Goal: Task Accomplishment & Management: Manage account settings

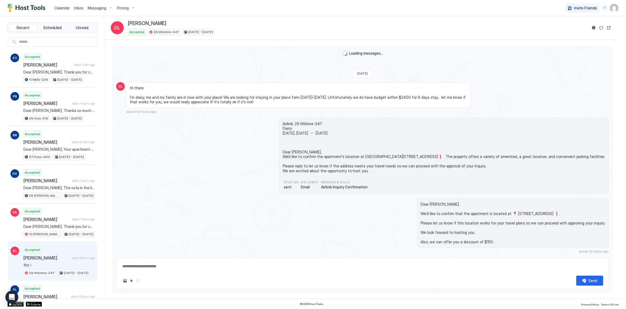
scroll to position [578, 0]
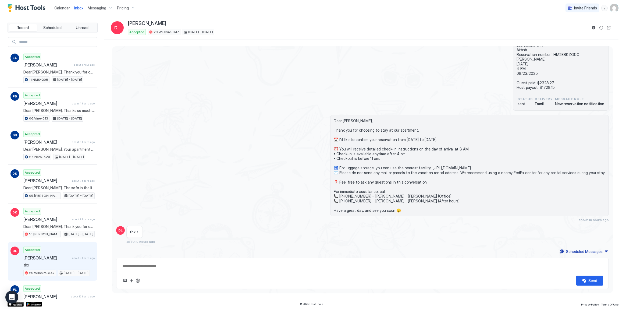
drag, startPoint x: 283, startPoint y: 120, endPoint x: 281, endPoint y: 117, distance: 4.0
click at [283, 120] on div "Dear Daisy, Thank you for choosing to stay at our apartment. 📅 I’d like to conf…" at bounding box center [436, 168] width 345 height 107
type textarea "*"
click at [128, 4] on div "Pricing" at bounding box center [126, 7] width 23 height 9
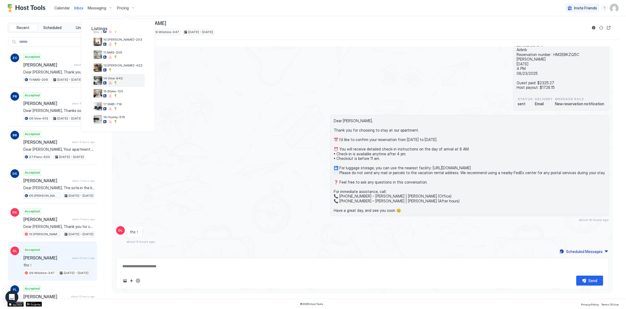
scroll to position [49, 0]
click at [129, 73] on div at bounding box center [122, 74] width 39 height 3
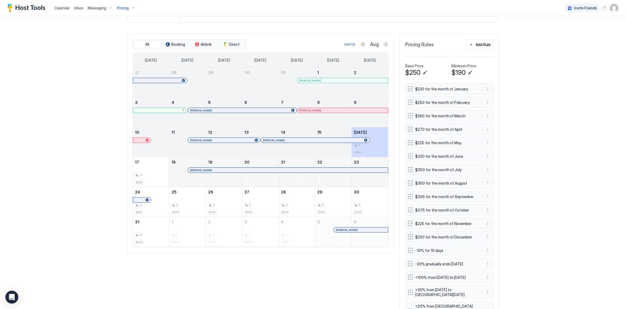
scroll to position [49, 0]
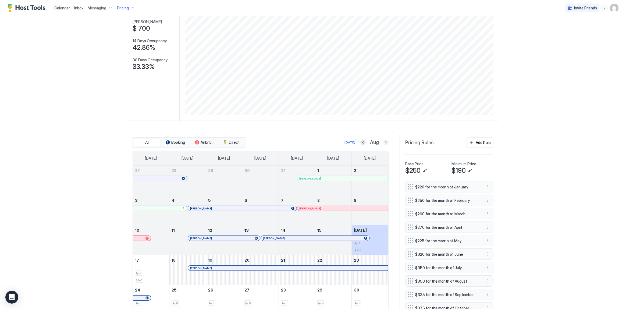
click at [384, 140] on button "Next month" at bounding box center [385, 142] width 5 height 5
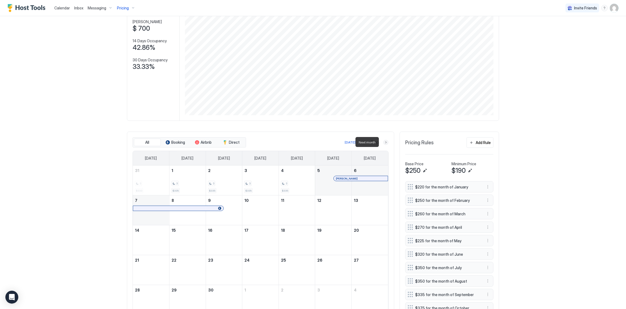
click at [384, 140] on button "Next month" at bounding box center [385, 142] width 5 height 5
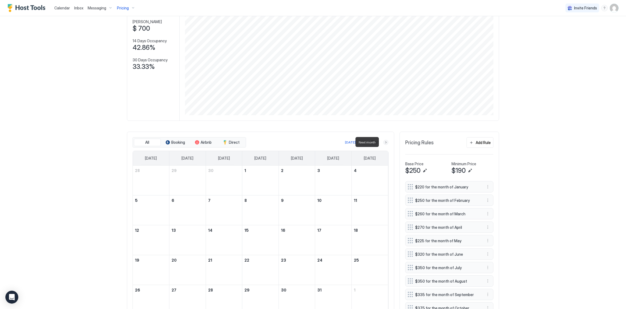
click at [384, 140] on button "Next month" at bounding box center [385, 142] width 5 height 5
click at [528, 173] on div "Calendar Inbox Messaging Pricing Invite Friends SG Home Pricing 11.NMS-205 Sync…" at bounding box center [313, 154] width 626 height 309
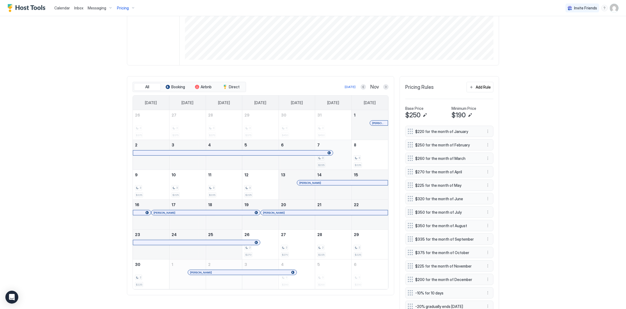
scroll to position [122, 0]
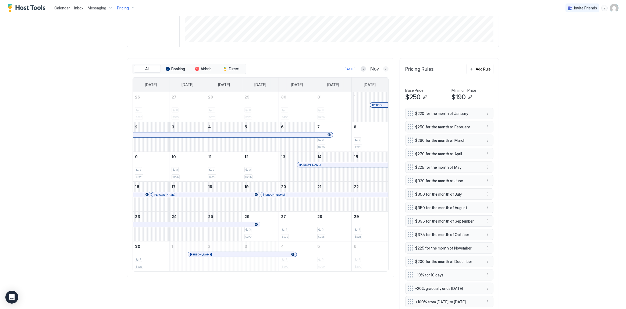
click at [384, 69] on button "Next month" at bounding box center [385, 68] width 5 height 5
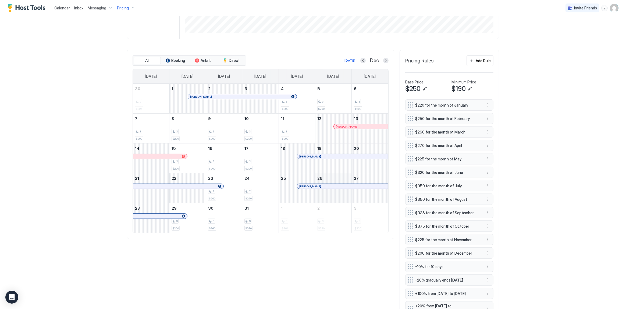
scroll to position [147, 0]
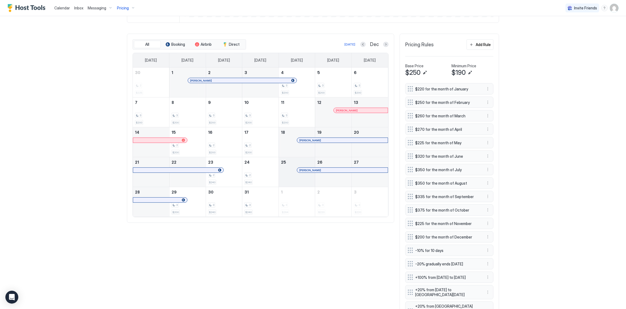
click at [296, 182] on div "December 25, 2025" at bounding box center [297, 172] width 36 height 30
click at [295, 183] on div "December 25, 2025" at bounding box center [297, 172] width 36 height 30
click at [176, 215] on div "3 $200" at bounding box center [187, 202] width 36 height 30
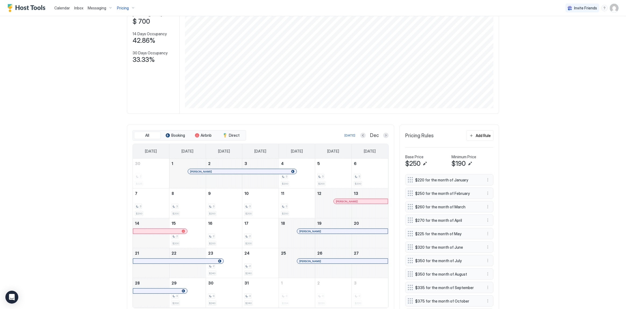
scroll to position [243, 0]
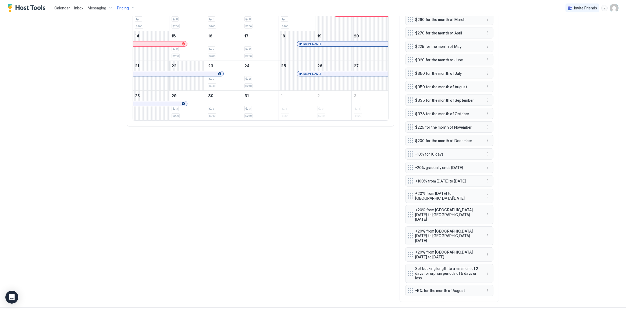
click at [461, 128] on span "$225 for the month of November" at bounding box center [447, 127] width 64 height 5
click at [447, 138] on span "$200 for the month of December" at bounding box center [447, 140] width 64 height 5
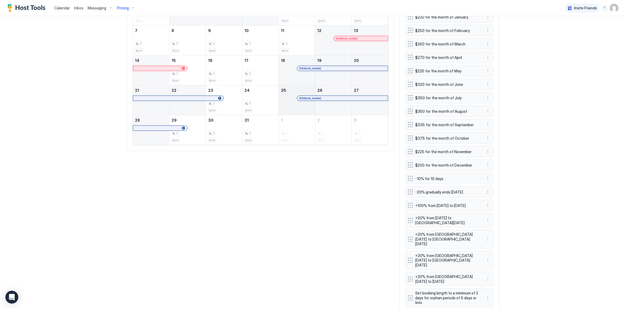
click at [309, 109] on div "December 25, 2025" at bounding box center [297, 100] width 36 height 30
click at [321, 97] on div at bounding box center [323, 98] width 4 height 4
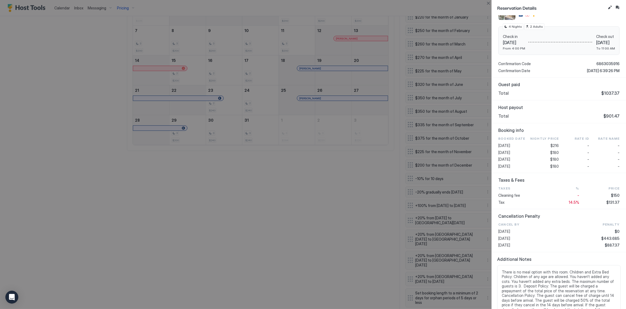
scroll to position [73, 0]
drag, startPoint x: 557, startPoint y: 145, endPoint x: 537, endPoint y: 146, distance: 20.7
click at [537, 146] on div "2025-12-25 $216 - -" at bounding box center [558, 145] width 121 height 5
click at [559, 157] on div "-" at bounding box center [574, 159] width 30 height 5
click at [441, 68] on div at bounding box center [313, 154] width 626 height 309
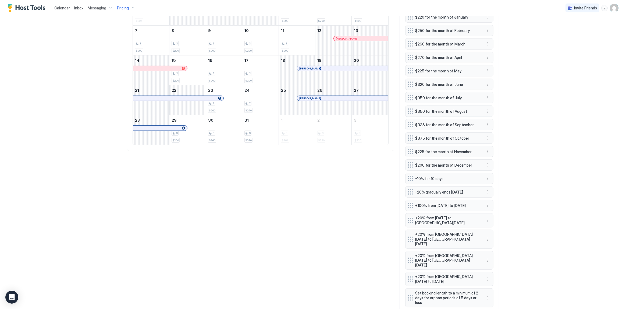
click at [322, 190] on div "All Booking Airbnb Direct Today Dec Sunday Monday Tuesday Wednesday Thursday Fr…" at bounding box center [313, 144] width 372 height 364
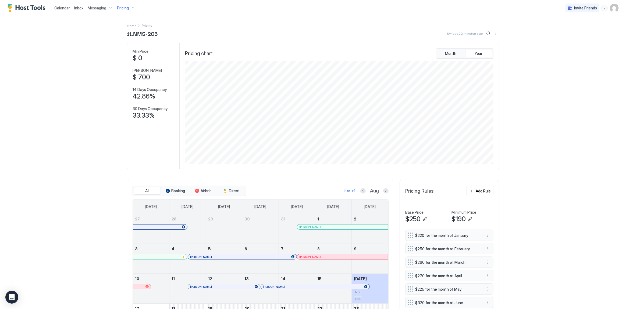
scroll to position [103, 310]
click at [562, 130] on div "Calendar Inbox Messaging Pricing Invite Friends SG Home Pricing 11.NMS-205 Sync…" at bounding box center [313, 154] width 626 height 309
click at [68, 8] on span "Calendar" at bounding box center [62, 8] width 16 height 5
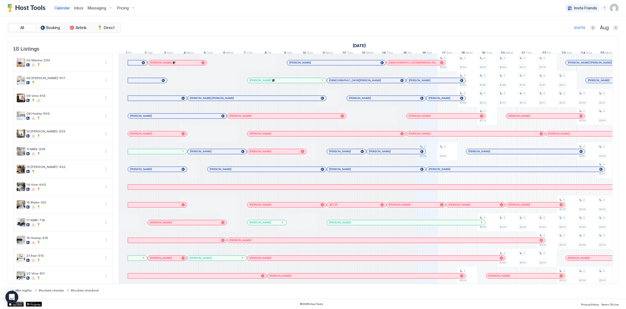
scroll to position [0, 299]
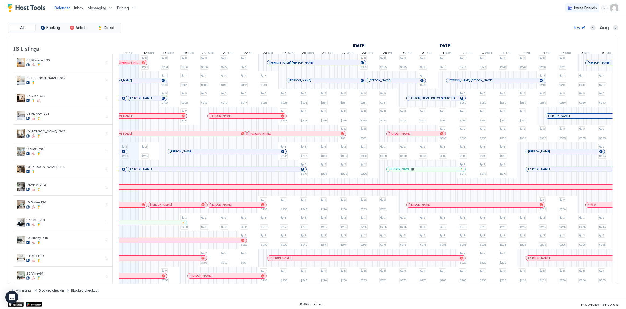
click at [224, 6] on div "Calendar Inbox Messaging Pricing Invite Friends SG" at bounding box center [313, 8] width 626 height 16
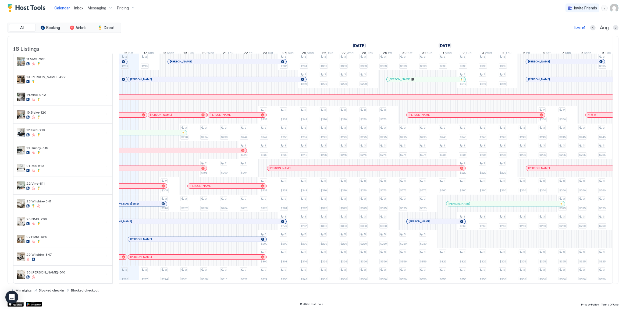
click at [172, 250] on div "[PERSON_NAME]" at bounding box center [188, 252] width 139 height 6
click at [174, 255] on div at bounding box center [174, 257] width 4 height 4
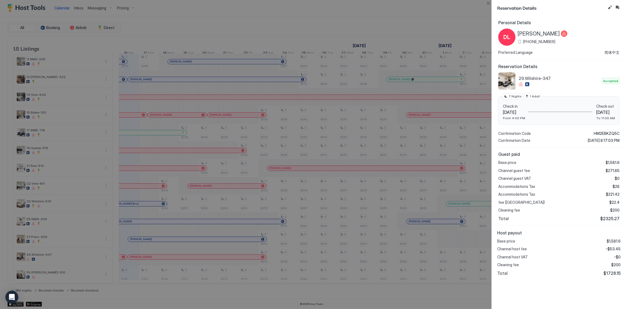
click at [511, 96] on span "7 Nights" at bounding box center [515, 96] width 13 height 5
copy div "7 Nights"
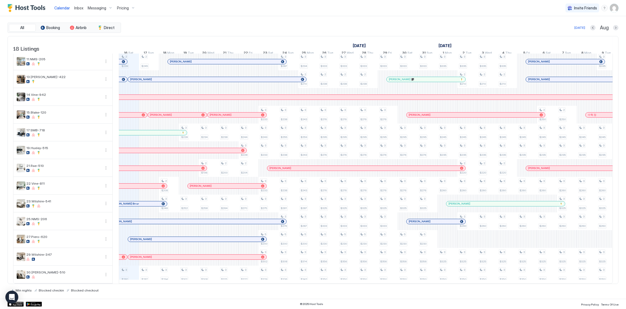
click at [75, 6] on span "Inbox" at bounding box center [78, 8] width 9 height 5
click at [174, 255] on div at bounding box center [174, 257] width 4 height 4
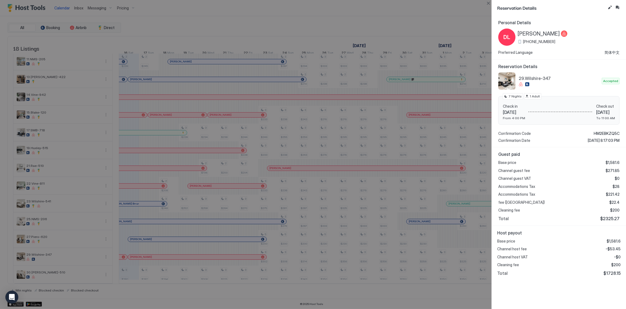
click at [369, 94] on div at bounding box center [313, 154] width 626 height 309
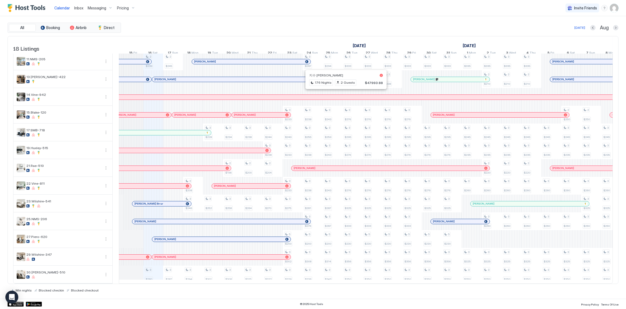
scroll to position [0, 0]
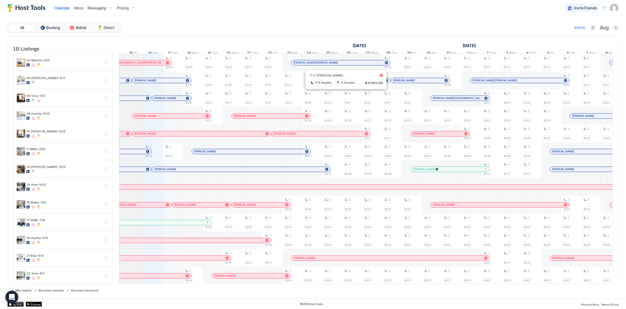
click at [259, 35] on div "All Booking Airbnb Direct [DATE] [DATE] Listings [DATE] [DATE] [DATE] 1 Fri 2 S…" at bounding box center [313, 158] width 611 height 270
click at [305, 26] on div "Today Aug" at bounding box center [370, 27] width 497 height 6
click at [332, 27] on div "Today Aug" at bounding box center [370, 27] width 497 height 6
click at [254, 15] on div "Calendar Inbox Messaging Pricing Invite Friends SG" at bounding box center [313, 8] width 626 height 16
click at [253, 17] on div "All Booking Airbnb Direct [DATE] [DATE] Listings [DATE] [DATE] [DATE] 1 Fri 2 S…" at bounding box center [313, 157] width 611 height 282
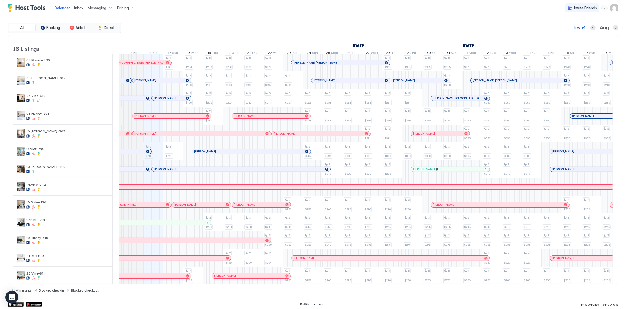
click at [253, 17] on div "All Booking Airbnb Direct [DATE] [DATE] Listings [DATE] [DATE] [DATE] 1 Fri 2 S…" at bounding box center [313, 157] width 611 height 282
click at [220, 7] on div "Calendar Inbox Messaging Pricing Invite Friends SG" at bounding box center [313, 8] width 626 height 16
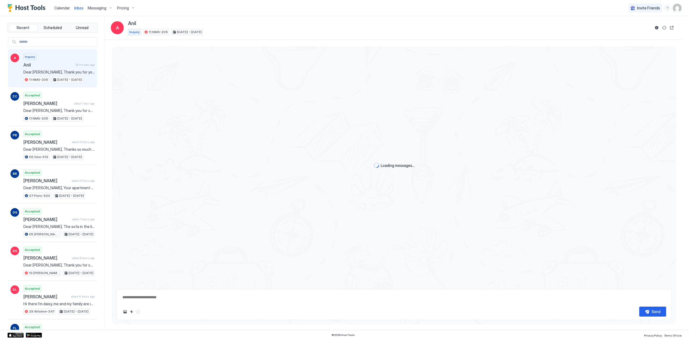
type textarea "*"
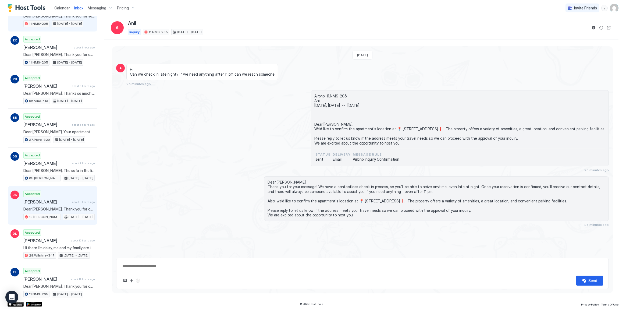
scroll to position [73, 0]
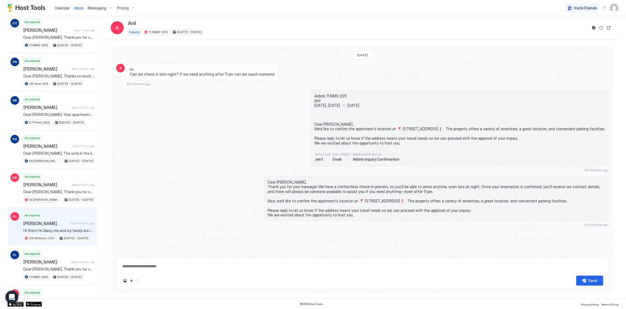
click at [56, 224] on span "[PERSON_NAME]" at bounding box center [45, 223] width 45 height 5
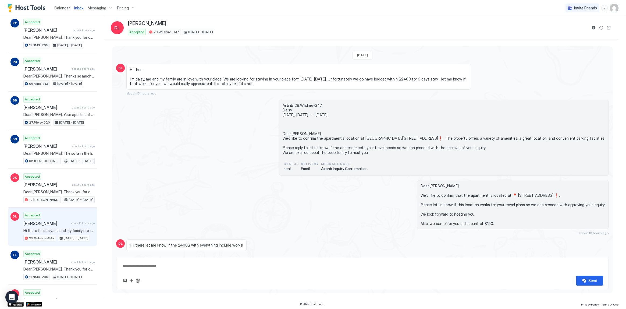
click at [290, 77] on span "Hi there I’m daisy, me and my family are in love with your place! We are lookin…" at bounding box center [299, 76] width 338 height 19
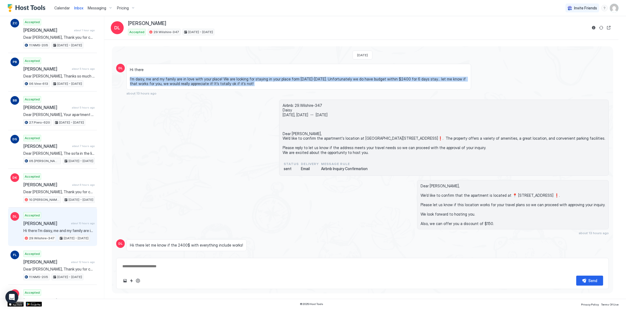
click at [290, 77] on span "Hi there I’m daisy, me and my family are in love with your place! We are lookin…" at bounding box center [299, 76] width 338 height 19
click at [292, 81] on span "Hi there I’m daisy, me and my family are in love with your place! We are lookin…" at bounding box center [299, 76] width 338 height 19
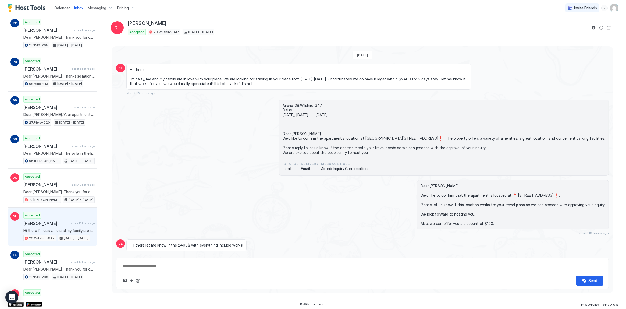
click at [297, 77] on span "Hi there I’m daisy, me and my family are in love with your place! We are lookin…" at bounding box center [299, 76] width 338 height 19
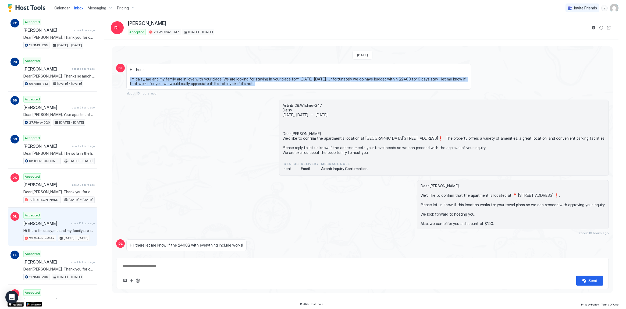
click at [297, 77] on span "Hi there I’m daisy, me and my family are in love with your place! We are lookin…" at bounding box center [299, 76] width 338 height 19
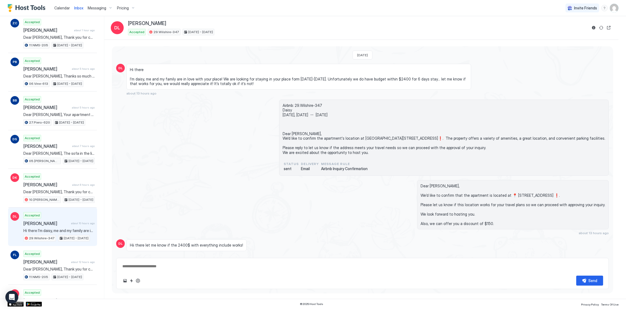
click at [316, 164] on span "Delivery" at bounding box center [310, 163] width 18 height 5
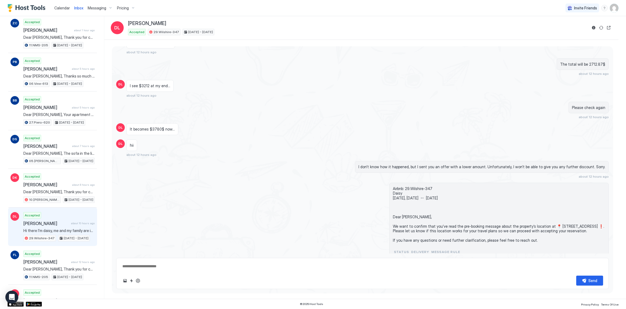
scroll to position [293, 0]
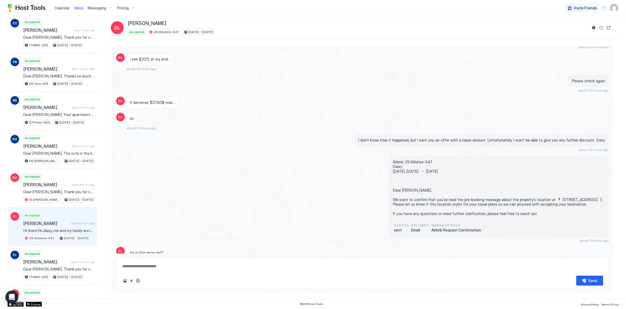
click at [283, 163] on div "Airbnb: 29.Wilshire-347 Daisy tomorrow, August 16th -- Sat, August 23rd Dear Da…" at bounding box center [362, 199] width 493 height 87
click at [293, 152] on div "Yesterday DL Hi there I’m daisy, me and my family are in love with your place! …" at bounding box center [362, 134] width 501 height 763
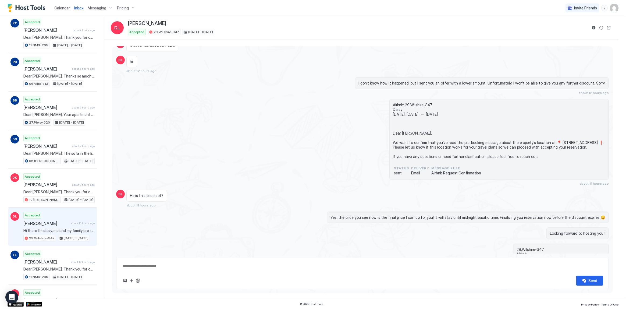
scroll to position [554, 0]
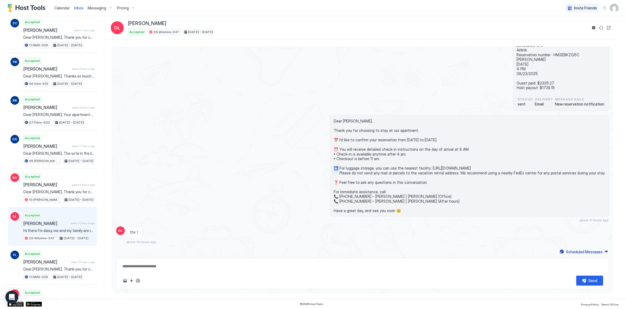
drag, startPoint x: 290, startPoint y: 156, endPoint x: 292, endPoint y: 152, distance: 4.3
click at [290, 155] on div "Dear Daisy, Thank you for choosing to stay at our apartment. 📅 I’d like to conf…" at bounding box center [436, 168] width 345 height 107
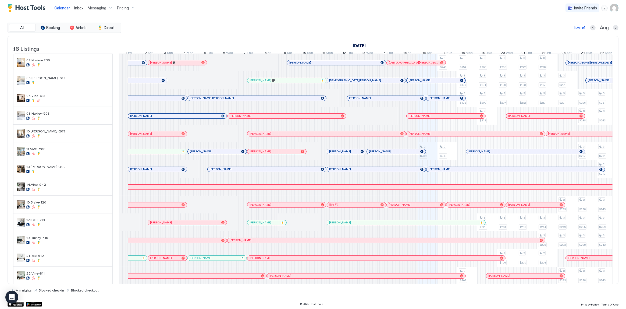
scroll to position [0, 299]
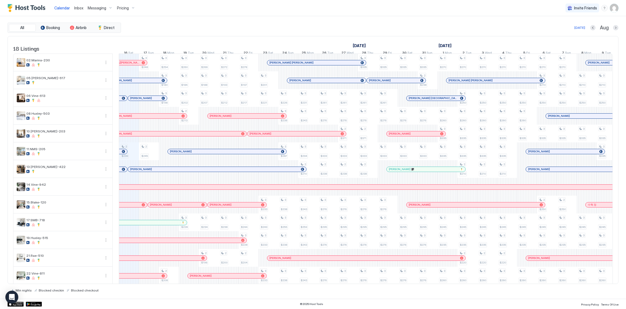
click at [187, 25] on div "Today Aug" at bounding box center [370, 27] width 497 height 6
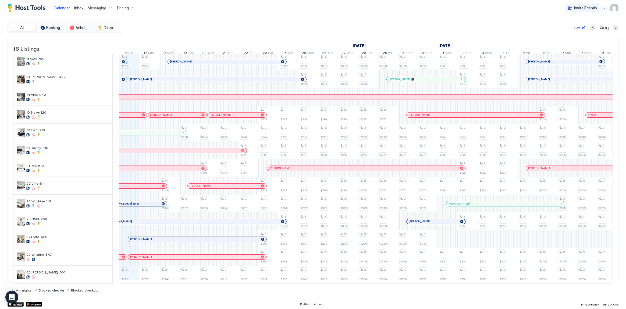
click at [326, 34] on div "All Booking Airbnb Direct [DATE] [DATE] Listings [DATE] [DATE] [DATE] 1 Fri 2 S…" at bounding box center [313, 158] width 611 height 270
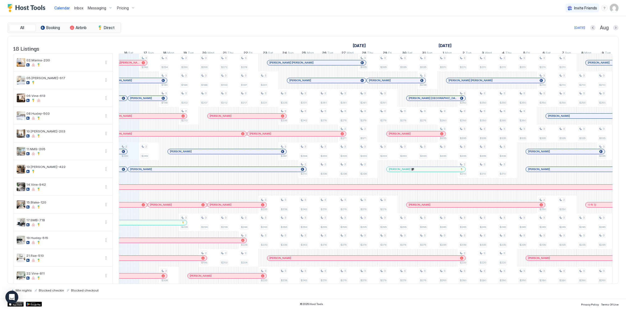
click at [338, 35] on div "All Booking Airbnb Direct [DATE] [DATE] Listings [DATE] [DATE] [DATE] 1 Fri 2 S…" at bounding box center [313, 158] width 611 height 270
click at [334, 6] on div "Calendar Inbox Messaging Pricing Invite Friends SG" at bounding box center [313, 8] width 626 height 16
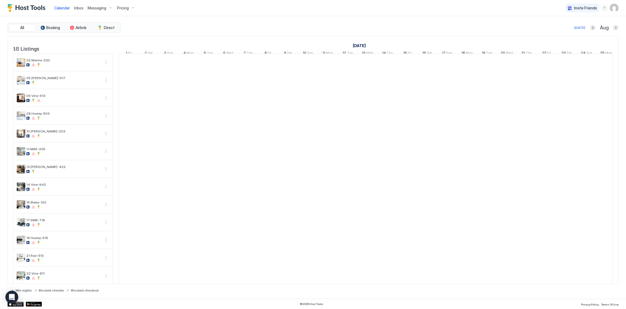
scroll to position [0, 299]
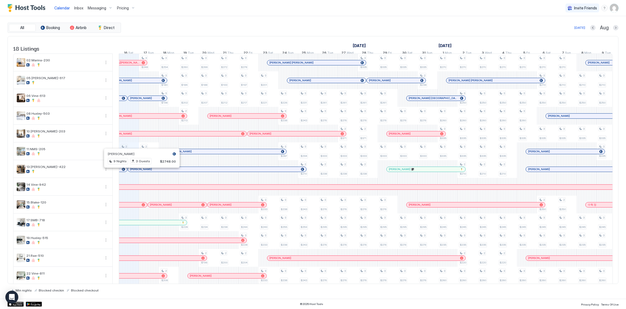
drag, startPoint x: 222, startPoint y: 6, endPoint x: 221, endPoint y: 10, distance: 3.9
click at [222, 7] on div "Calendar Inbox Messaging Pricing Invite Friends SG" at bounding box center [313, 8] width 626 height 16
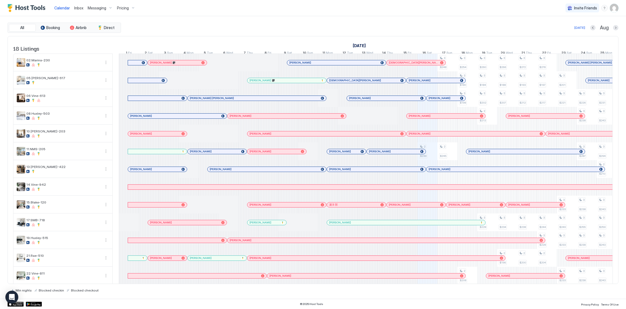
scroll to position [0, 299]
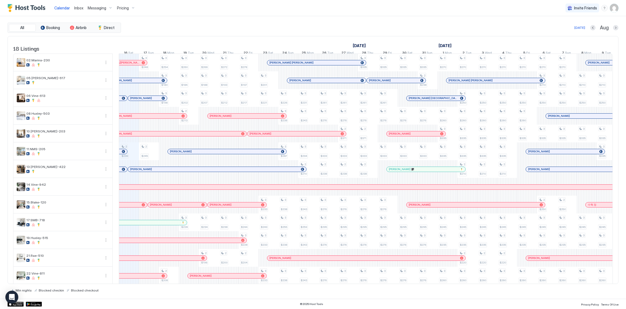
click at [352, 34] on div "All Booking Airbnb Direct [DATE] [DATE] Listings [DATE] [DATE] [DATE] 1 Fri 2 S…" at bounding box center [313, 158] width 611 height 270
click at [400, 24] on div "All Booking Airbnb Direct [DATE] Aug" at bounding box center [313, 28] width 611 height 10
click at [347, 18] on div "All Booking Airbnb Direct [DATE] [DATE] Listings [DATE] [DATE] [DATE] 1 Fri 2 S…" at bounding box center [313, 157] width 611 height 282
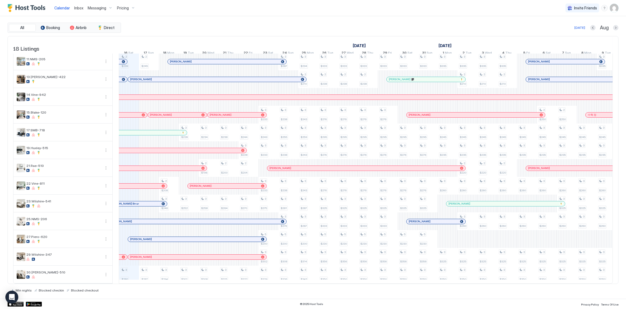
scroll to position [0, 0]
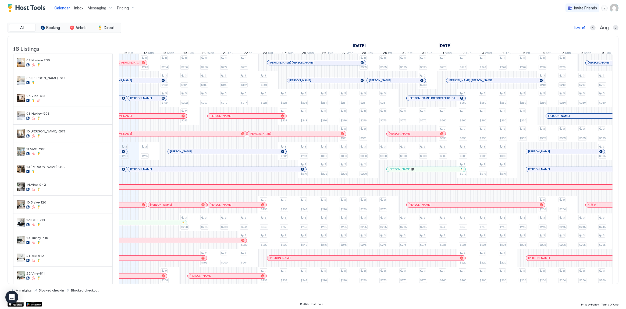
click at [285, 23] on div "All Booking Airbnb Direct [DATE] Aug" at bounding box center [313, 28] width 611 height 10
click at [255, 19] on div "All Booking Airbnb Direct [DATE] [DATE] Listings [DATE] [DATE] [DATE] 1 Fri 2 S…" at bounding box center [313, 157] width 611 height 282
